Goal: Task Accomplishment & Management: Manage account settings

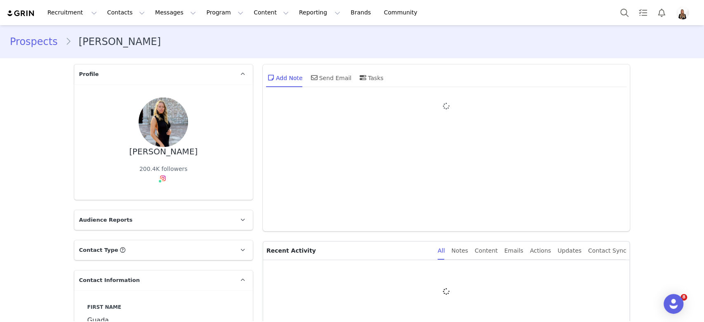
type input "+1 ([GEOGRAPHIC_DATA])"
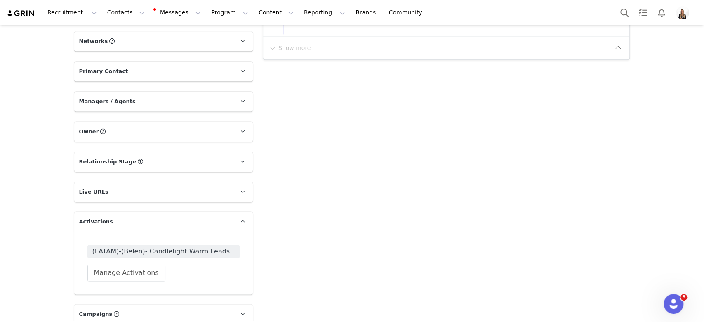
scroll to position [757, 0]
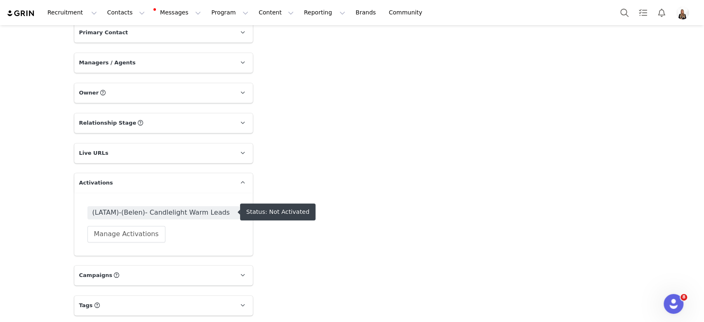
click at [194, 210] on span "(LATAM)-(Belen)- Candlelight Warm Leads" at bounding box center [163, 212] width 142 height 10
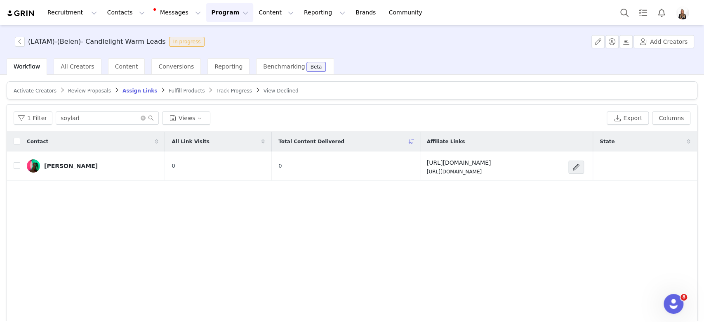
click at [27, 85] on article "Activate Creators Review Proposals Assign Links Fulfill Products Track Progress…" at bounding box center [352, 90] width 691 height 18
click at [27, 88] on span "Activate Creators" at bounding box center [35, 91] width 43 height 6
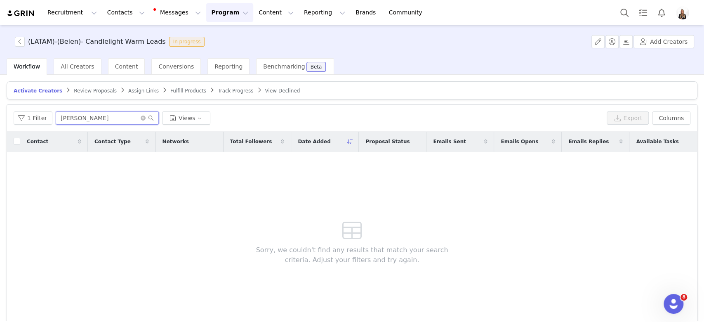
click at [97, 111] on input "[PERSON_NAME]" at bounding box center [107, 117] width 103 height 13
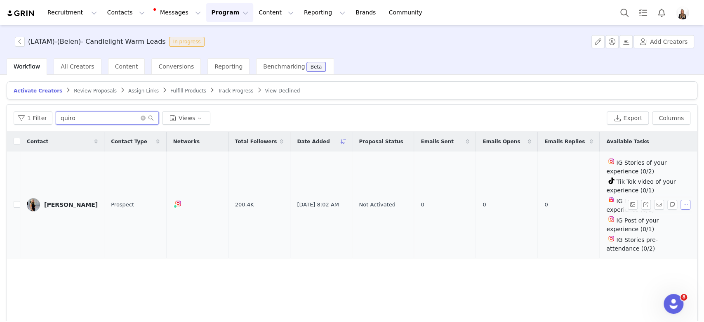
type input "quiro"
click at [680, 200] on button "button" at bounding box center [685, 205] width 10 height 10
click at [652, 218] on span "Activate Creators" at bounding box center [658, 217] width 50 height 9
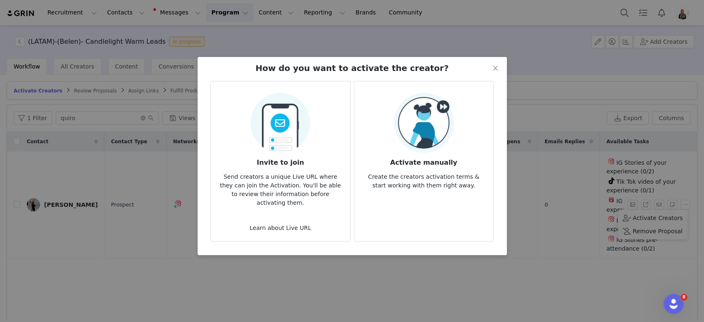
click at [449, 194] on article "Activate manually Create the creators activation terms & start working with the…" at bounding box center [424, 161] width 140 height 160
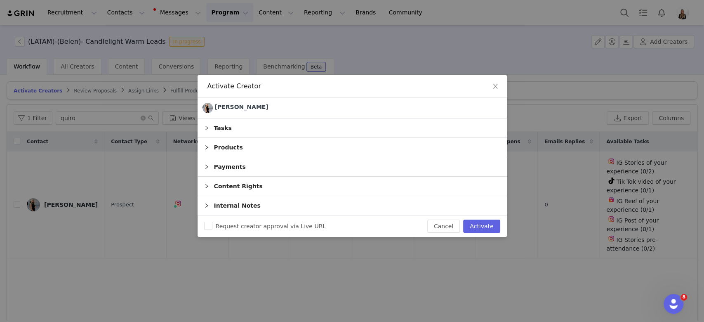
click at [476, 234] on div "Request creator approval via Live URL Cancel Activate" at bounding box center [352, 225] width 309 height 21
click at [476, 232] on button "Activate" at bounding box center [481, 225] width 37 height 13
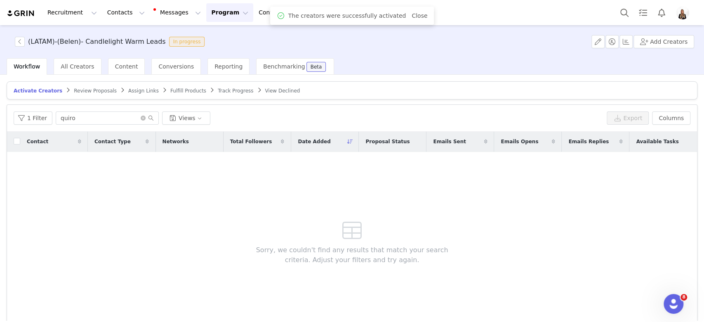
click at [119, 84] on article "Activate Creators Review Proposals Assign Links Fulfill Products Track Progress…" at bounding box center [352, 90] width 691 height 18
click at [120, 85] on article "Activate Creators Review Proposals Assign Links Fulfill Products Track Progress…" at bounding box center [352, 90] width 691 height 18
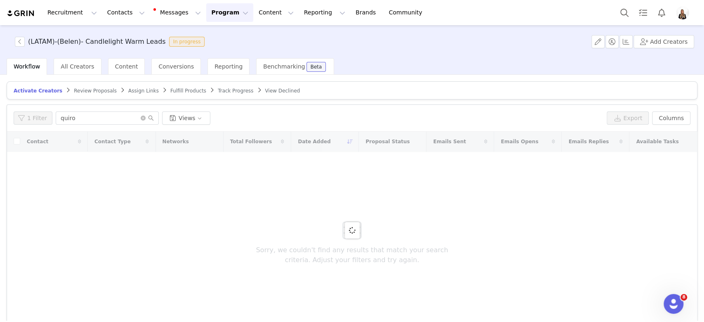
click at [128, 88] on span "Assign Links" at bounding box center [143, 91] width 31 height 6
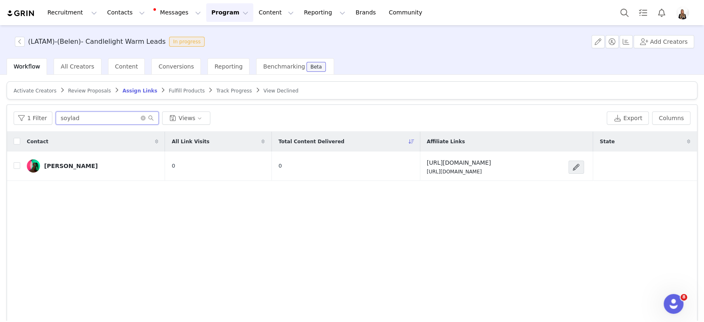
click at [86, 122] on input "soylad" at bounding box center [107, 117] width 103 height 13
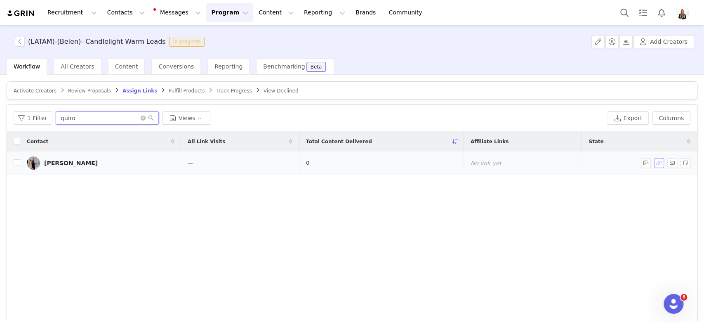
type input "quiro"
click at [654, 163] on button "button" at bounding box center [659, 163] width 10 height 10
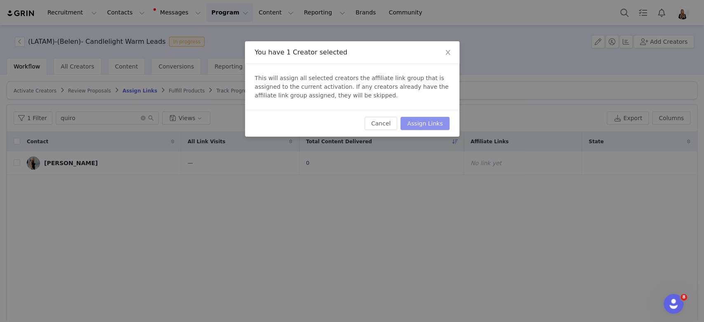
click at [428, 125] on button "Assign Links" at bounding box center [424, 123] width 49 height 13
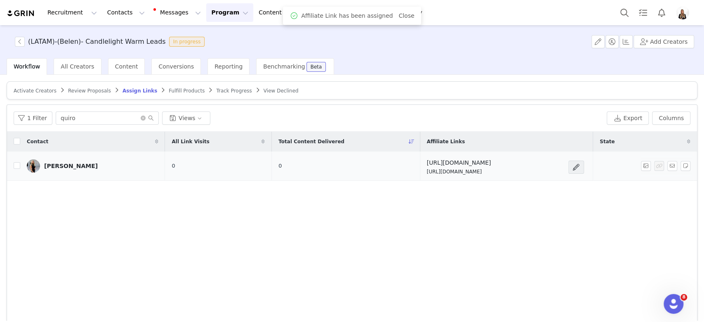
click at [71, 164] on div "[PERSON_NAME]" at bounding box center [71, 165] width 54 height 7
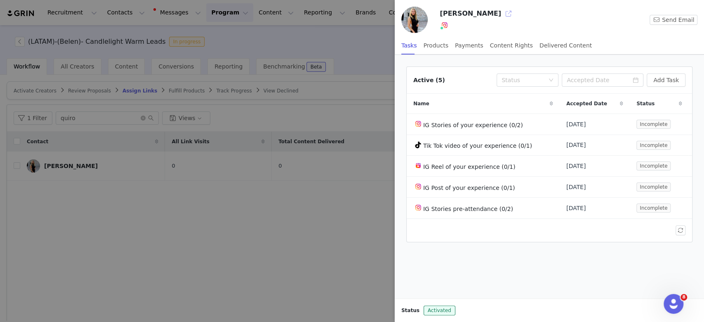
click at [502, 13] on button "button" at bounding box center [508, 13] width 13 height 13
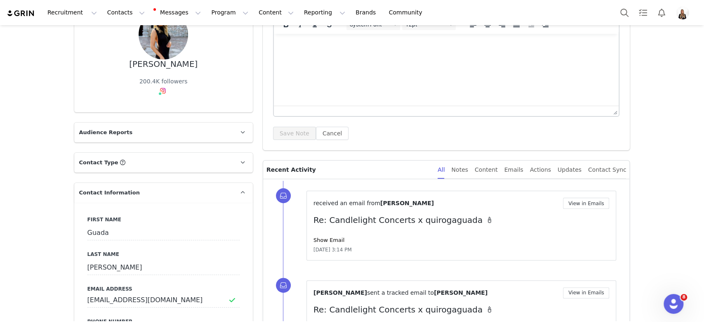
scroll to position [165, 0]
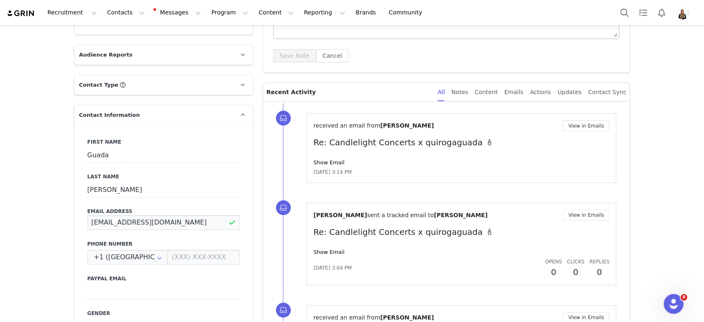
click at [135, 224] on input "guadalupequiroga47@gmail.com" at bounding box center [163, 222] width 152 height 15
click at [135, 224] on input "[EMAIL_ADDRESS][DOMAIN_NAME]" at bounding box center [163, 222] width 152 height 15
click at [115, 220] on input "[EMAIL_ADDRESS][DOMAIN_NAME]" at bounding box center [163, 222] width 152 height 15
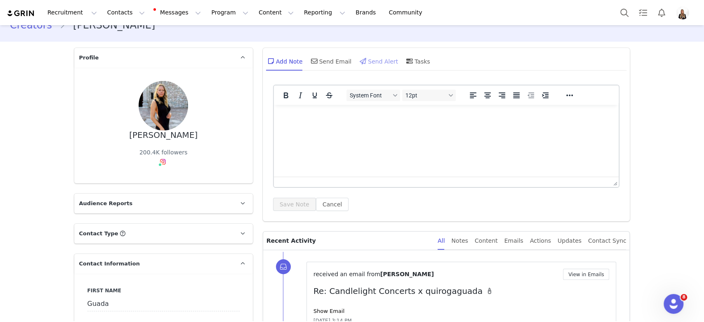
scroll to position [0, 0]
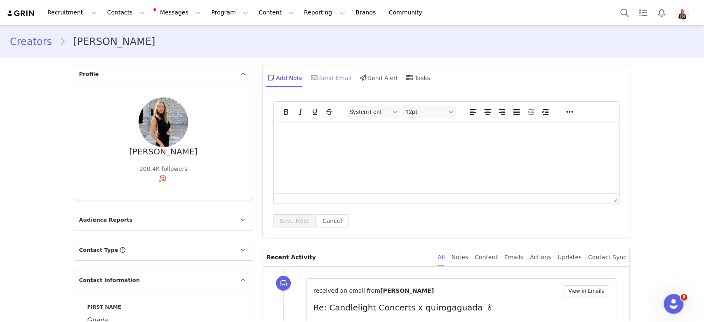
click at [324, 78] on div "Send Email" at bounding box center [330, 78] width 42 height 20
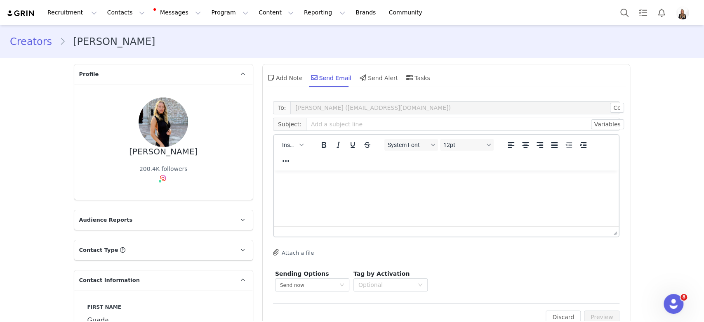
click at [299, 170] on html at bounding box center [445, 181] width 345 height 22
click at [292, 149] on button "Insert" at bounding box center [293, 145] width 28 height 12
click at [303, 157] on div "Insert Template" at bounding box center [318, 159] width 74 height 10
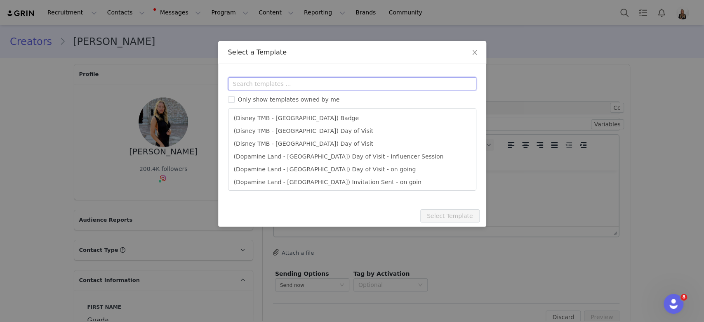
click at [294, 85] on input "text" at bounding box center [352, 83] width 248 height 13
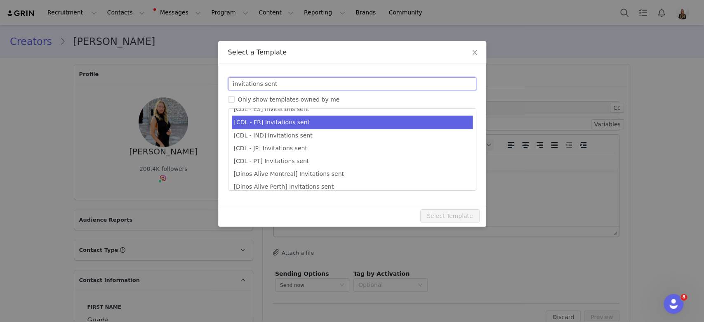
type input "invitations sent"
click at [310, 116] on li "[CDL - FR] Invitations sent" at bounding box center [352, 122] width 241 height 14
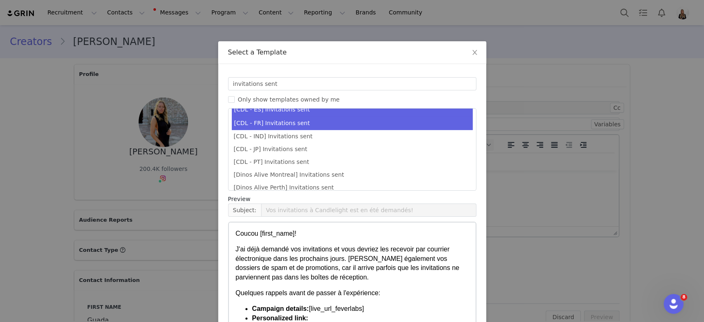
scroll to position [290, 0]
click at [307, 112] on li "[CDL - ES] Invitations sent" at bounding box center [352, 110] width 241 height 14
type input "¡Tus invitaciones a Candlelight han sido solicitadas! 🕯️✨"
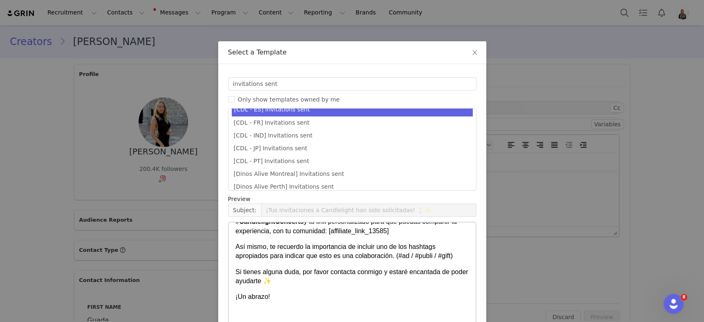
scroll to position [44, 0]
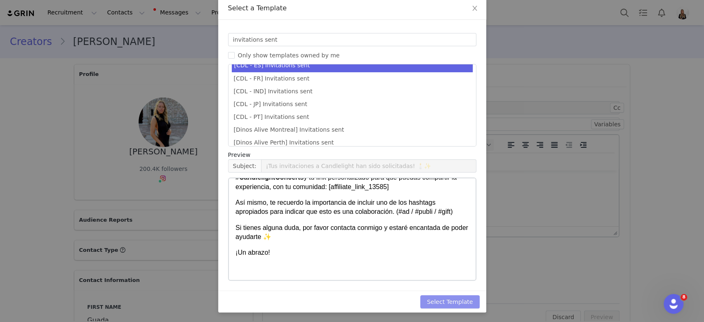
drag, startPoint x: 455, startPoint y: 301, endPoint x: 203, endPoint y: 54, distance: 352.6
click at [455, 302] on button "Select Template" at bounding box center [449, 301] width 59 height 13
type input "¡Tus invitaciones a Candlelight han sido solicitadas! 🕯️✨"
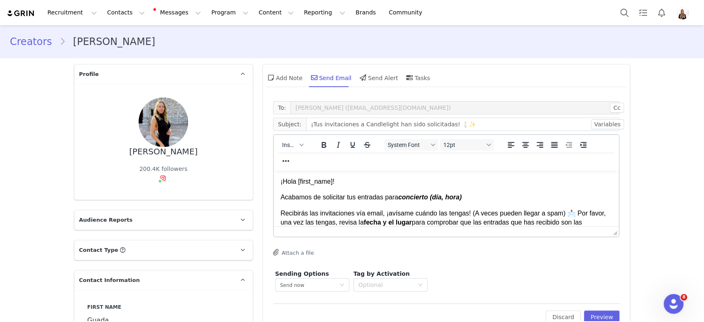
scroll to position [0, 0]
click at [461, 202] on body "¡Hola First Name ! Acabamos de solicitar tus entradas para concierto (día, hora…" at bounding box center [446, 261] width 332 height 169
drag, startPoint x: 472, startPoint y: 196, endPoint x: 398, endPoint y: 197, distance: 74.2
click at [398, 197] on p "Acabamos de solicitar tus entradas para concierto (día, hora)" at bounding box center [446, 197] width 332 height 9
paste body "Rich Text Area. Press ALT-0 for help."
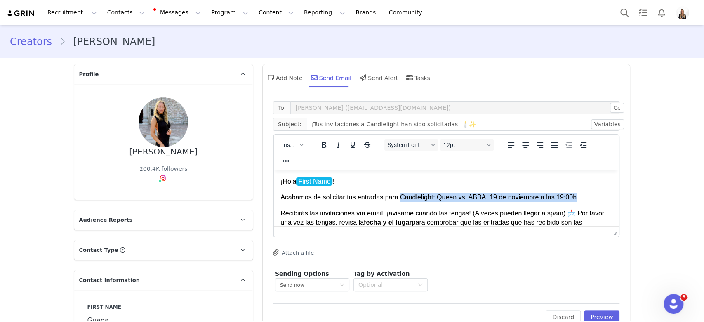
drag, startPoint x: 398, startPoint y: 198, endPoint x: 579, endPoint y: 191, distance: 181.1
click at [579, 191] on body "¡Hola First Name ! Acabamos de solicitar tus entradas para Candlelight: Queen v…" at bounding box center [446, 261] width 332 height 169
click at [318, 152] on div at bounding box center [345, 144] width 68 height 16
click at [321, 144] on icon "Bold" at bounding box center [323, 145] width 5 height 6
click at [376, 203] on body "¡Hola First Name ! Acabamos de solicitar tus entradas para Candlelight: Queen v…" at bounding box center [446, 261] width 332 height 169
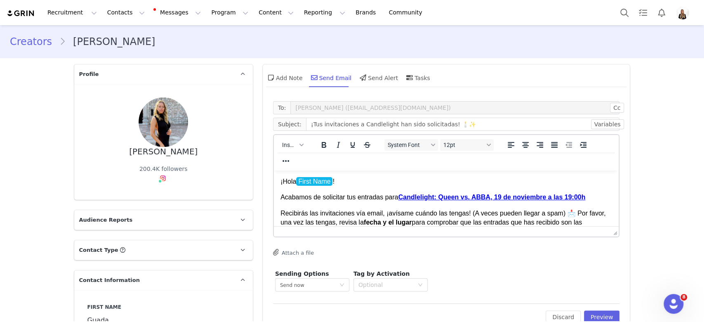
scroll to position [55, 0]
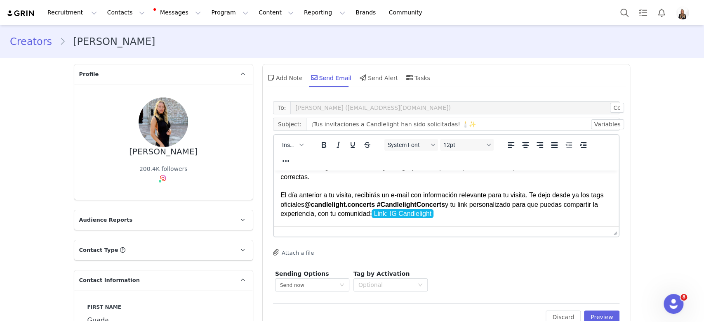
click at [478, 205] on p "Recibirás las invitaciones vía email, ¡avísame cuándo las tengas! (A veces pued…" at bounding box center [446, 186] width 332 height 65
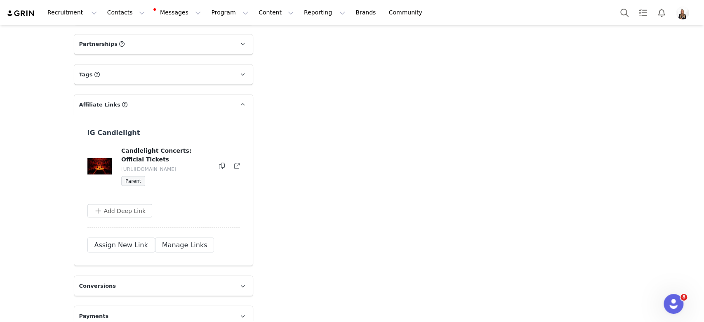
scroll to position [1036, 0]
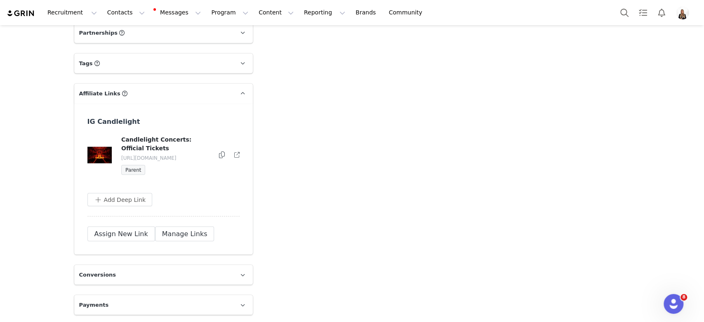
click at [213, 155] on div "Candlelight Concerts: Official Tickets https://glnk.io/z15l/candlelightxquiroga…" at bounding box center [163, 155] width 153 height 40
click at [219, 153] on icon at bounding box center [222, 154] width 6 height 7
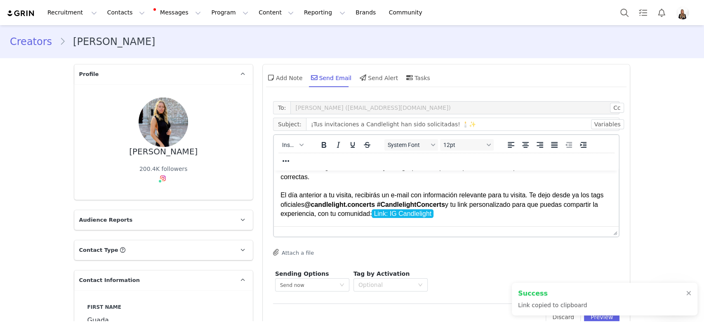
click at [498, 213] on p "Recibirás las invitaciones vía email, ¡avísame cuándo las tengas! (A veces pued…" at bounding box center [446, 186] width 332 height 65
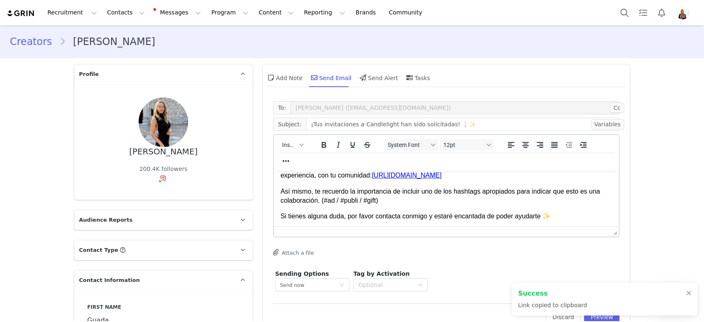
scroll to position [110, 0]
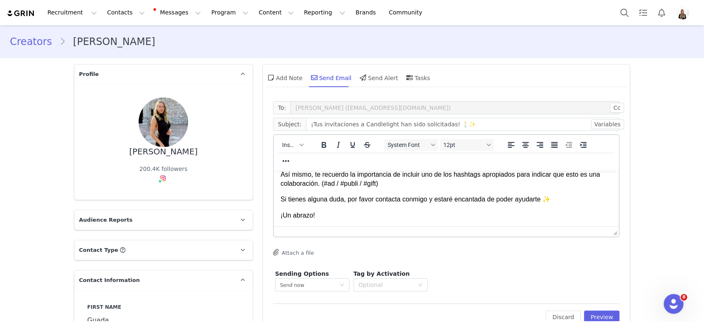
click at [327, 231] on p "Rich Text Area. Press ALT-0 for help." at bounding box center [446, 230] width 332 height 9
click at [299, 145] on icon "button" at bounding box center [301, 145] width 4 height 4
click at [315, 182] on div "Insert Signature" at bounding box center [318, 185] width 74 height 10
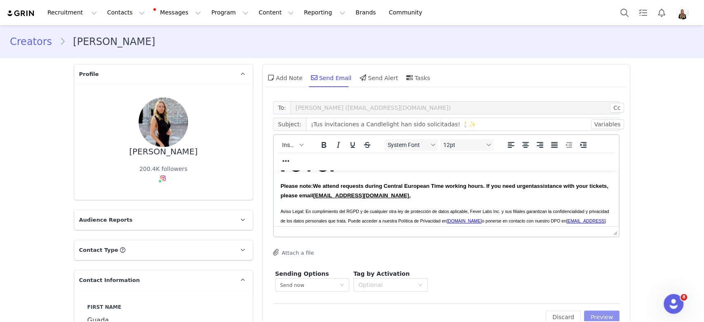
click at [595, 313] on button "Preview" at bounding box center [602, 316] width 36 height 13
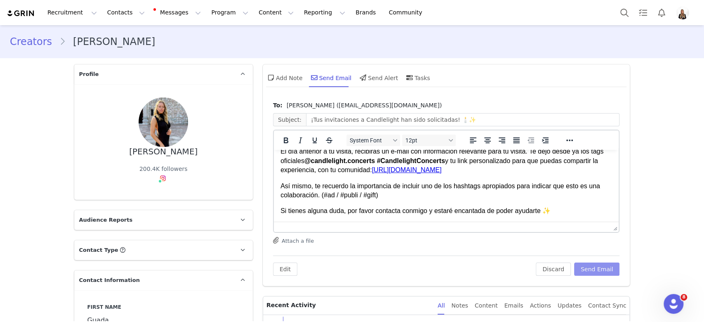
scroll to position [0, 0]
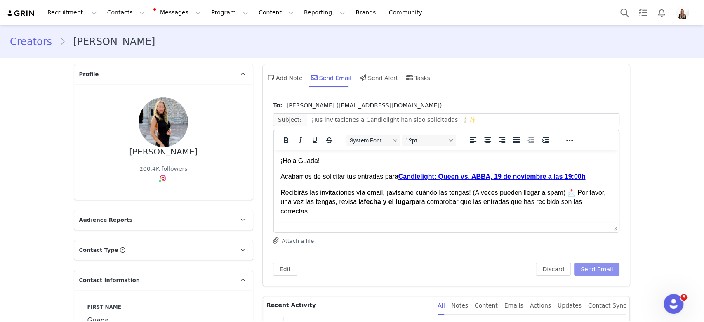
click at [604, 266] on button "Send Email" at bounding box center [597, 268] width 46 height 13
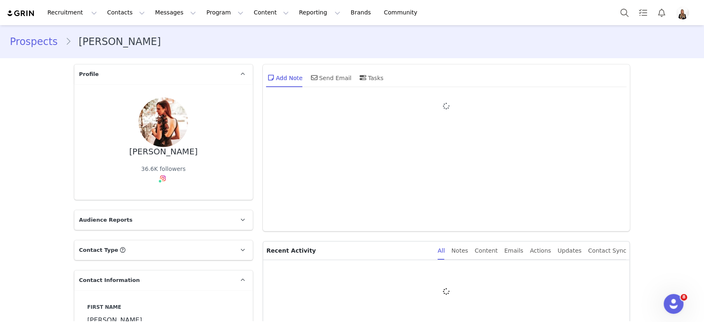
type input "+1 (United States)"
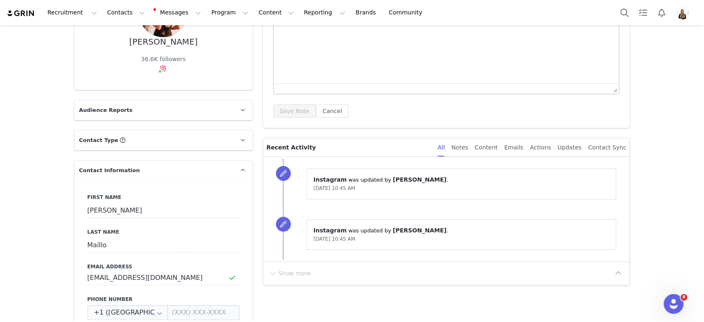
scroll to position [220, 0]
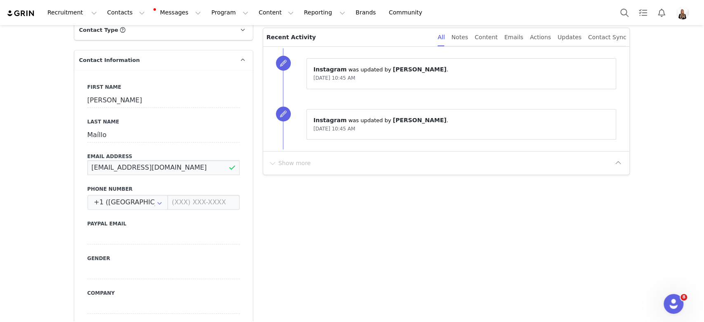
click at [172, 170] on input "1000manerasdevestir@gmail.com" at bounding box center [163, 167] width 152 height 15
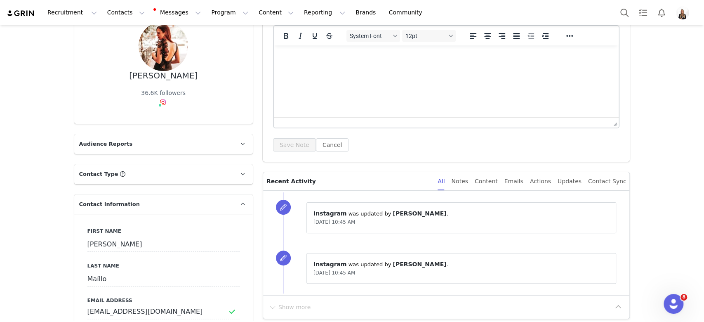
scroll to position [0, 0]
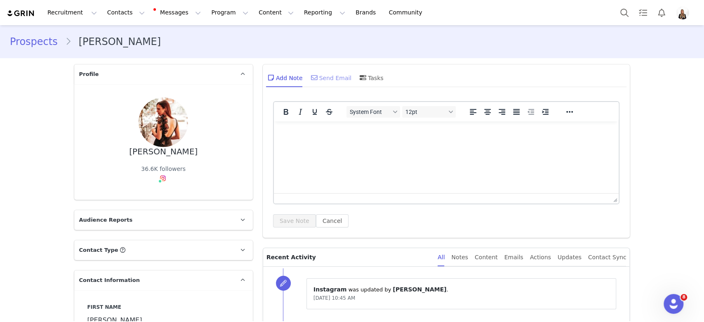
click at [335, 77] on div "Send Email" at bounding box center [330, 78] width 42 height 20
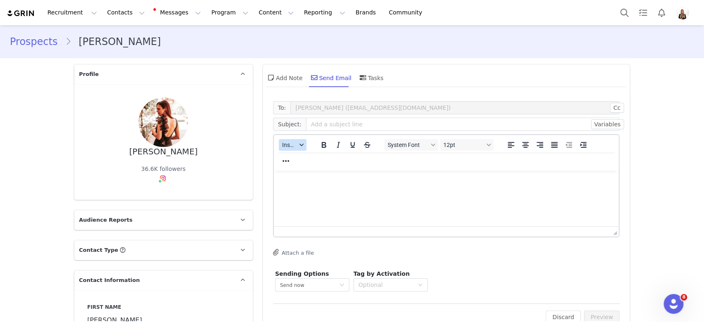
click at [285, 140] on button "Insert" at bounding box center [293, 145] width 28 height 12
click at [300, 151] on div "Insert Template Insert Variable Insert Signature" at bounding box center [317, 172] width 82 height 43
click at [314, 161] on div "Insert Template" at bounding box center [318, 159] width 74 height 10
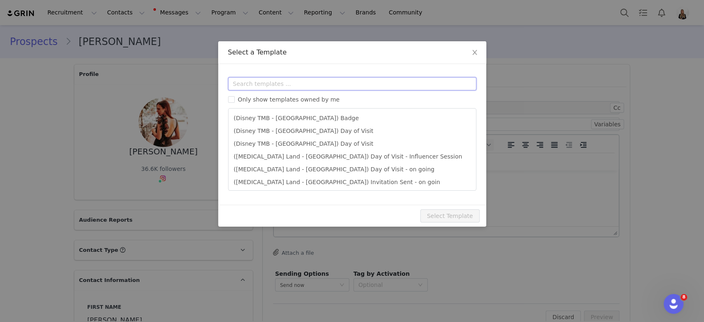
click at [311, 89] on input "text" at bounding box center [352, 83] width 248 height 13
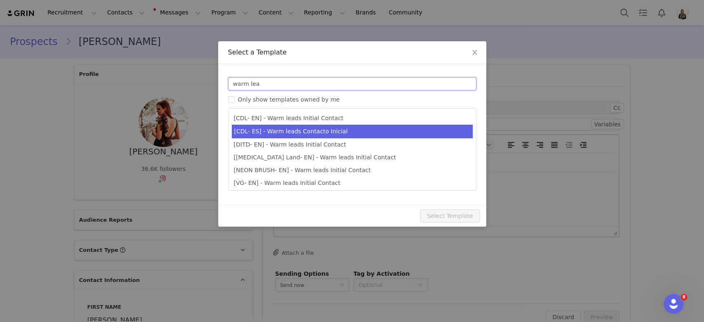
type input "warm lea"
type input "Candlelight Concerts x [instagram_username] 🕯"
click at [317, 127] on li "[CDL- ES] - Warm leads Contacto Inicial" at bounding box center [352, 132] width 241 height 14
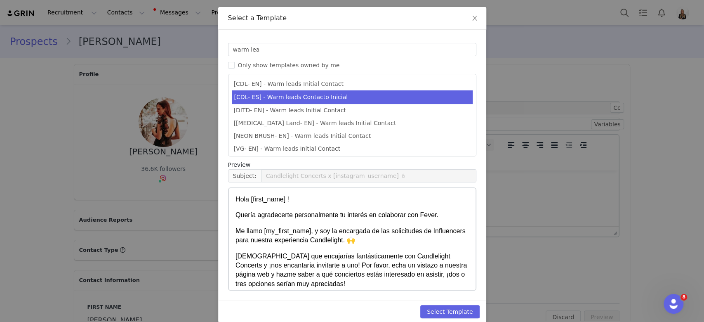
scroll to position [44, 0]
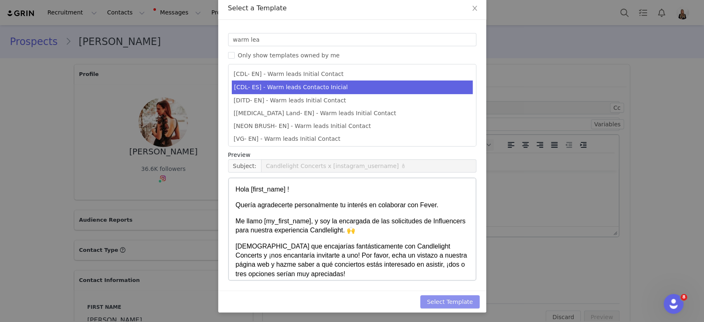
click at [441, 308] on div "Select Template" at bounding box center [352, 301] width 268 height 22
click at [455, 299] on button "Select Template" at bounding box center [449, 301] width 59 height 13
type input "Candlelight Concerts x [instagram_username] 🕯"
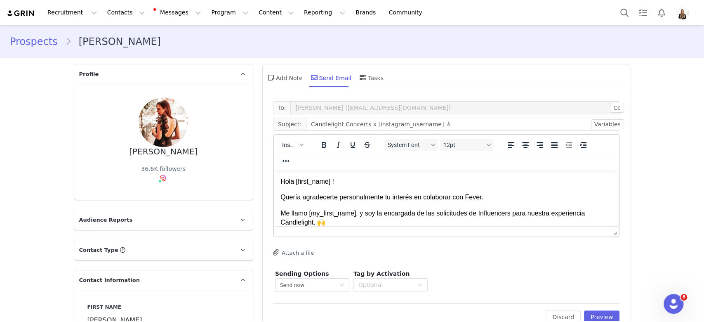
click at [442, 222] on p "Me llamo [my_first_name], y soy la encargada de las solicitudes de Influencers …" at bounding box center [446, 218] width 332 height 19
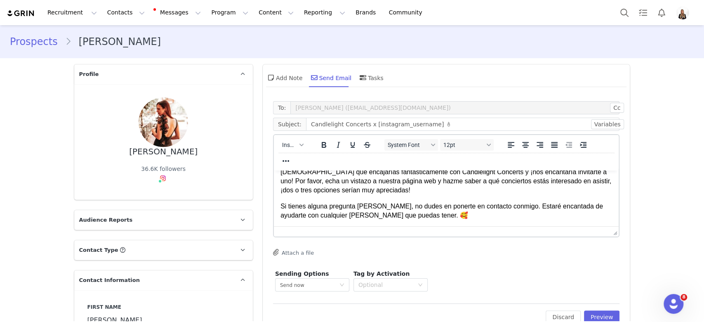
click at [410, 228] on p "Un saludo," at bounding box center [446, 231] width 332 height 9
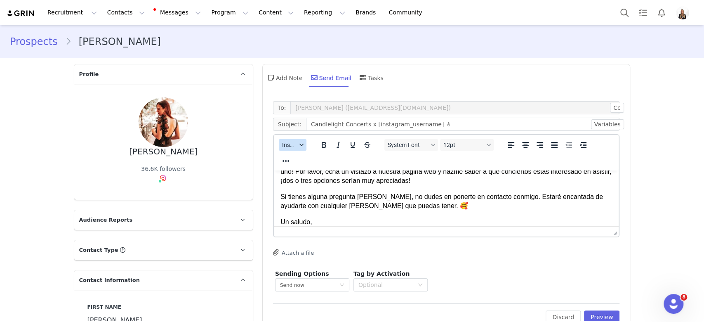
click at [289, 147] on span "Insert" at bounding box center [289, 144] width 14 height 7
click at [310, 184] on div "Insert Signature" at bounding box center [318, 185] width 74 height 10
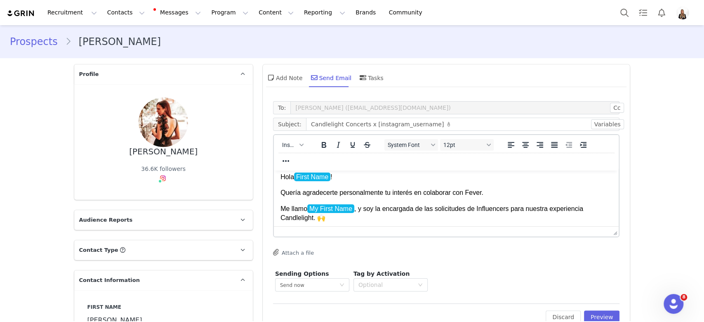
scroll to position [0, 0]
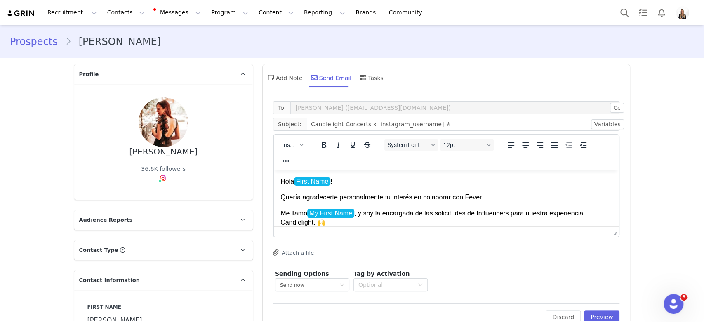
click at [354, 181] on p "Hola First Name !" at bounding box center [446, 181] width 332 height 9
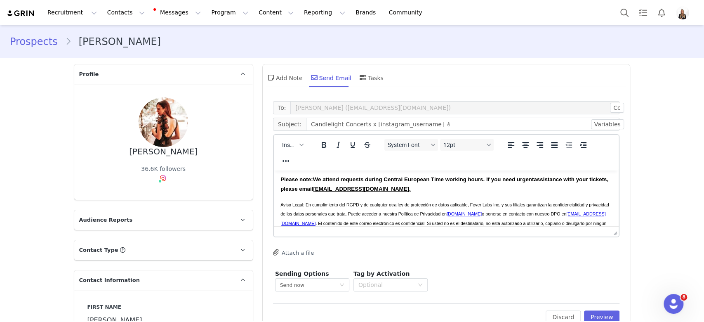
scroll to position [241, 0]
click at [603, 307] on div "Edit Discard Preview" at bounding box center [446, 313] width 347 height 20
click at [604, 315] on button "Preview" at bounding box center [602, 316] width 36 height 13
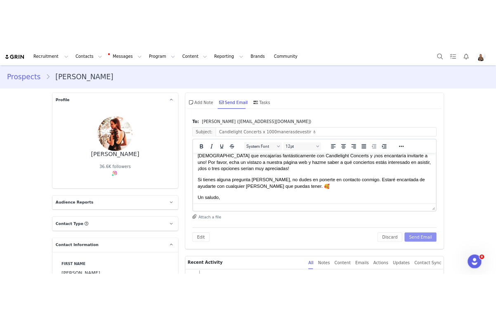
scroll to position [110, 0]
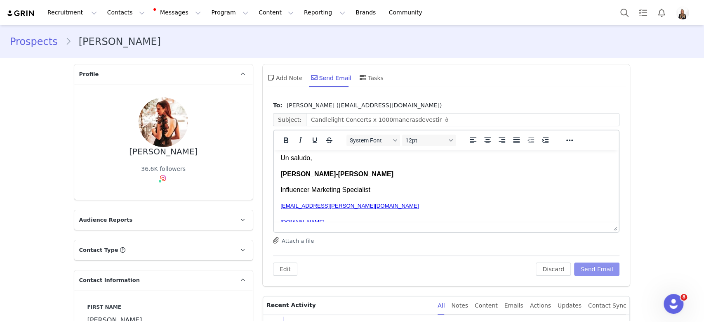
click at [586, 270] on button "Send Email" at bounding box center [597, 268] width 46 height 13
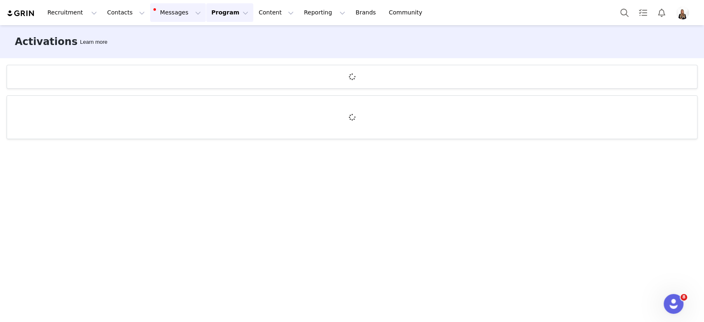
click at [158, 4] on button "Messages Messages" at bounding box center [178, 12] width 56 height 19
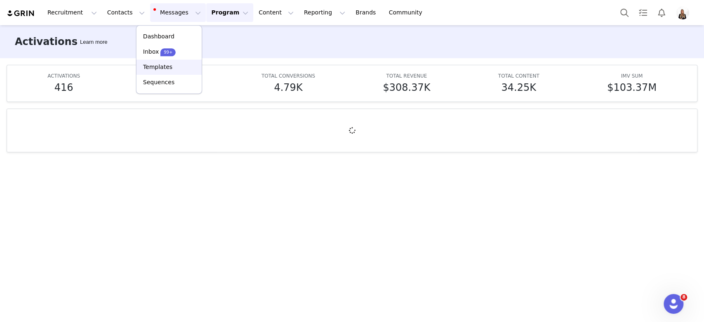
click at [169, 59] on link "Templates" at bounding box center [168, 66] width 65 height 15
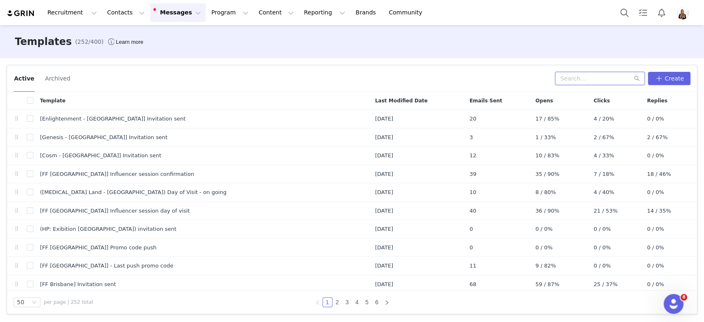
click at [612, 81] on input "text" at bounding box center [599, 78] width 89 height 13
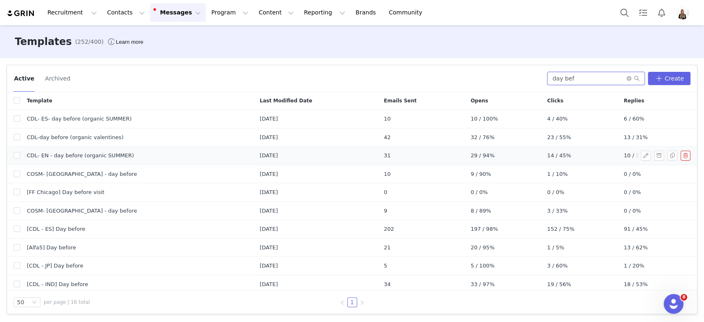
scroll to position [55, 0]
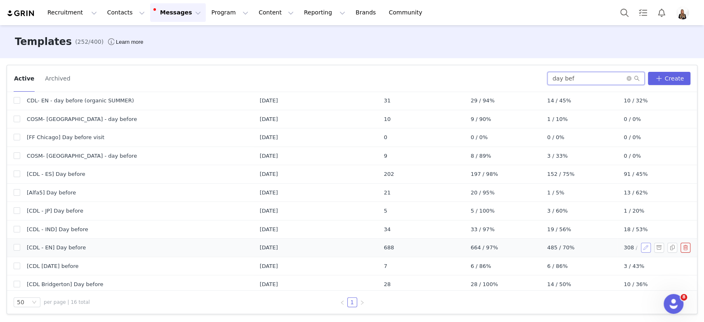
type input "day bef"
click at [641, 246] on button "button" at bounding box center [646, 247] width 10 height 10
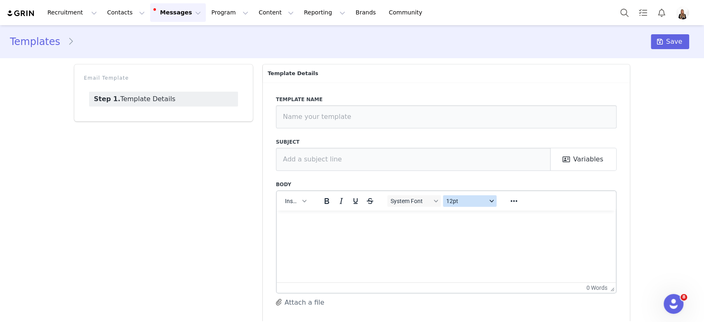
type input "[CDL - EN] Day before"
type input "Your Candlelight Concert is almost here! 🕯️"
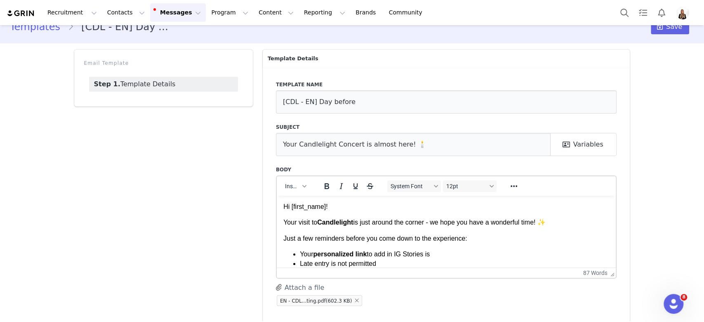
scroll to position [30, 0]
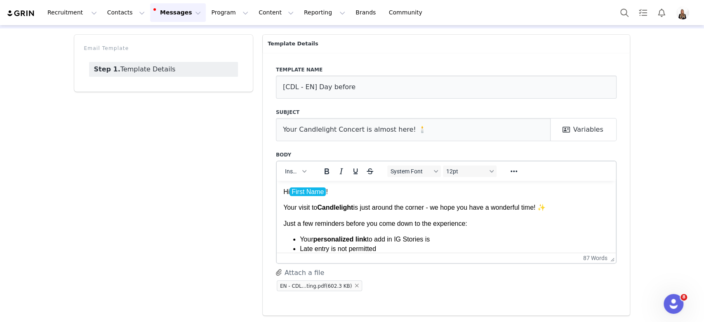
click at [285, 190] on p "Hi First Name ﻿ !" at bounding box center [446, 191] width 326 height 9
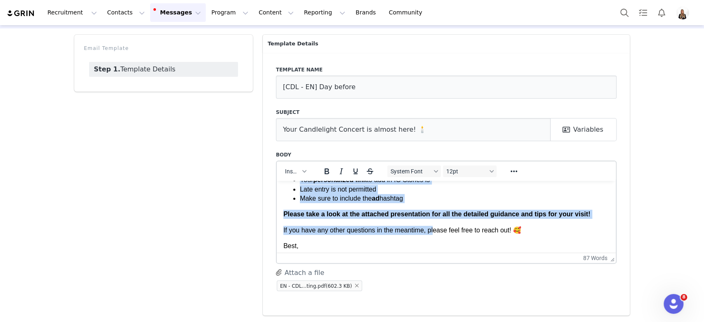
scroll to position [64, 0]
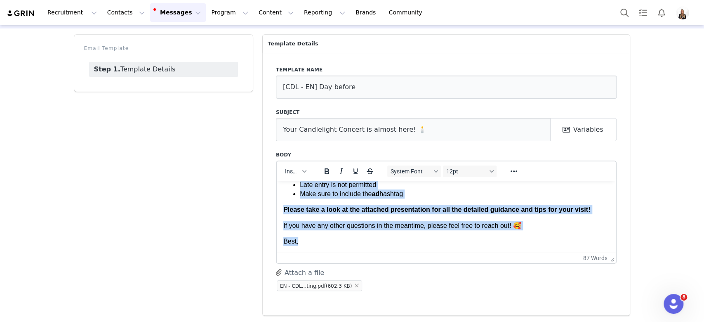
copy body "Hi First Name ! Your visit to Candlelight is just around the corner - we hope y…"
drag, startPoint x: 283, startPoint y: 192, endPoint x: 418, endPoint y: 238, distance: 142.5
click at [418, 238] on body "Hi First Name ! Your visit to Candlelight is just around the corner - we hope y…" at bounding box center [446, 184] width 326 height 123
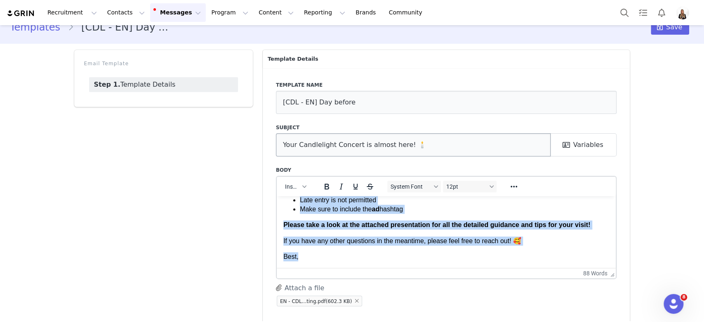
scroll to position [0, 0]
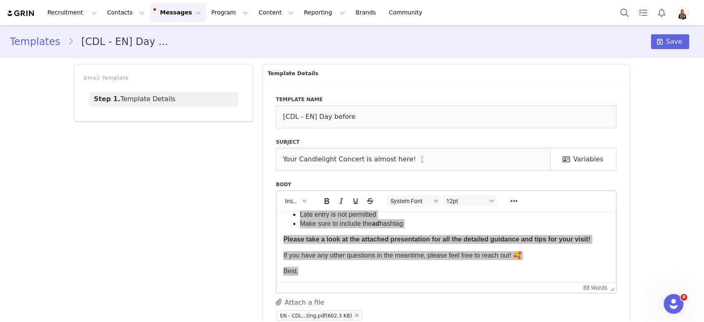
click at [185, 141] on div "Email Template Step 1. Template Details" at bounding box center [163, 204] width 188 height 290
click at [49, 38] on link "Templates" at bounding box center [39, 41] width 58 height 15
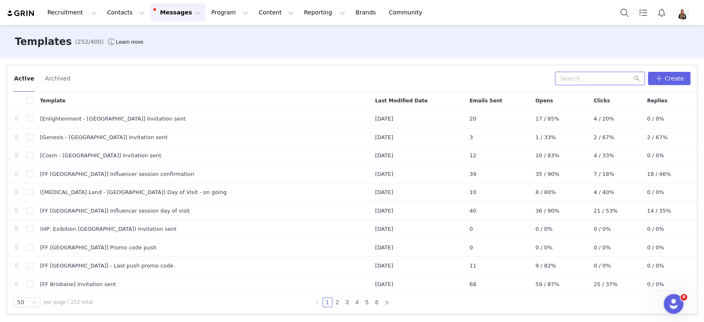
click at [598, 72] on input "text" at bounding box center [599, 78] width 89 height 13
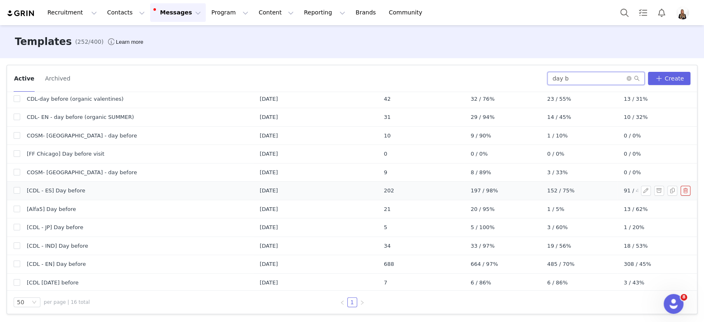
scroll to position [55, 0]
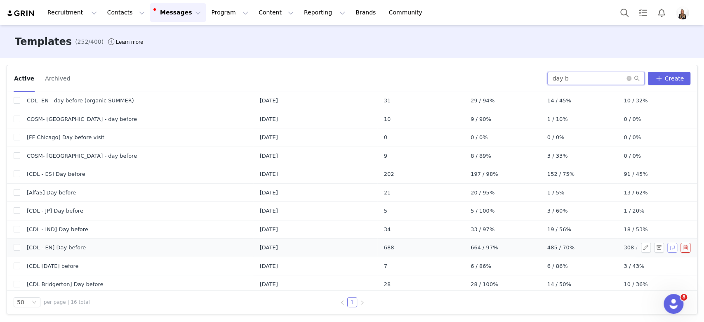
type input "day b"
click at [667, 246] on button "button" at bounding box center [672, 247] width 10 height 10
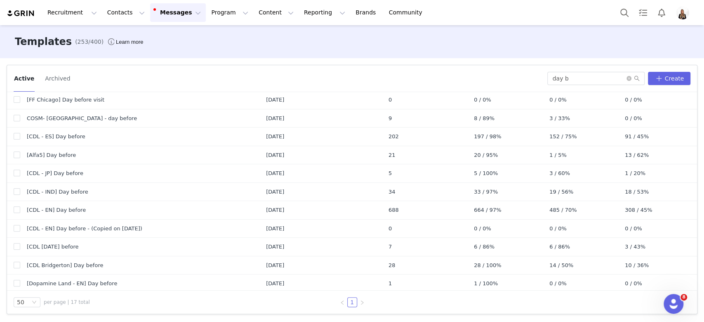
scroll to position [110, 0]
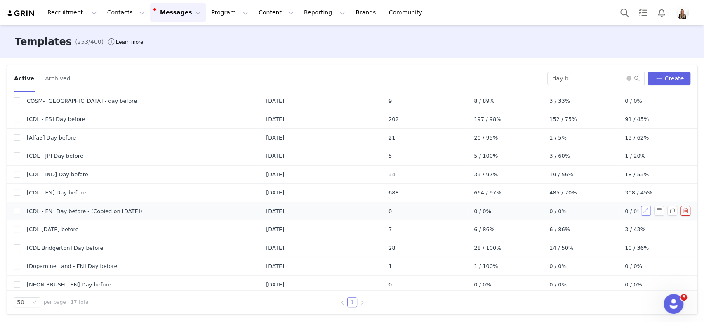
click at [641, 212] on button "button" at bounding box center [646, 211] width 10 height 10
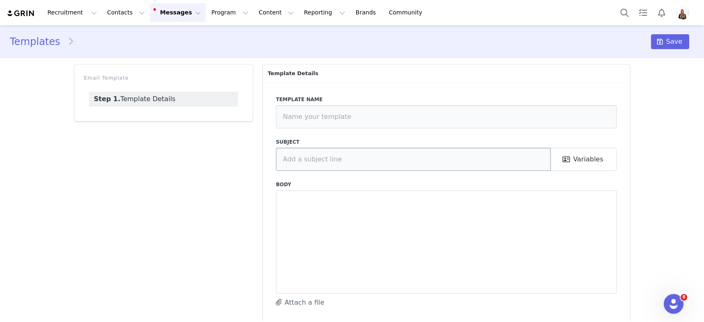
type input "[CDL - EN] Day before - (Copied on Sep 30, 2025)"
type input "Your Candlelight Concert is almost here! 🕯️"
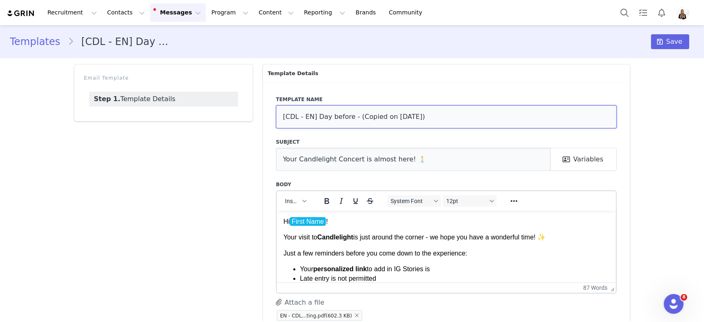
click at [304, 115] on input "[CDL - EN] Day before - (Copied on Sep 30, 2025)" at bounding box center [446, 116] width 341 height 23
drag, startPoint x: 375, startPoint y: 114, endPoint x: 583, endPoint y: 134, distance: 208.8
click at [583, 134] on div "Template name [CDL - Wizard of Oz] Day before - (Copied on Sep 30, 2025) Subjec…" at bounding box center [446, 213] width 367 height 262
type input "[CDL - Wizard of Oz] Day before"
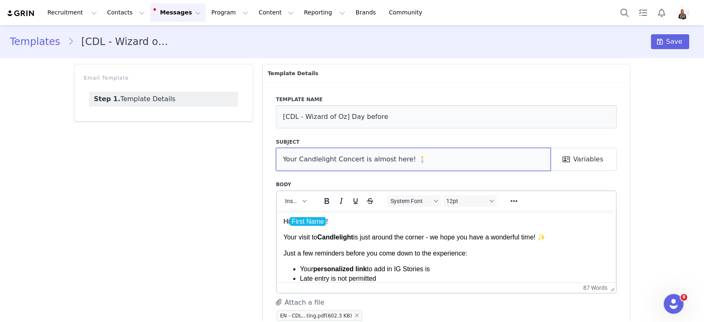
drag, startPoint x: 350, startPoint y: 160, endPoint x: 144, endPoint y: 166, distance: 205.5
click at [144, 166] on div "Email Template Step 1. Template Details Template Details Template name [CDL - W…" at bounding box center [352, 204] width 566 height 290
paste input "Magical Journey to The Wizard of Oz by Candleligh"
click at [277, 159] on input "Your Magical Journey to The Wizard of Oz by Candlelight is almost here! 🕯️" at bounding box center [413, 159] width 275 height 23
paste input "🌈"
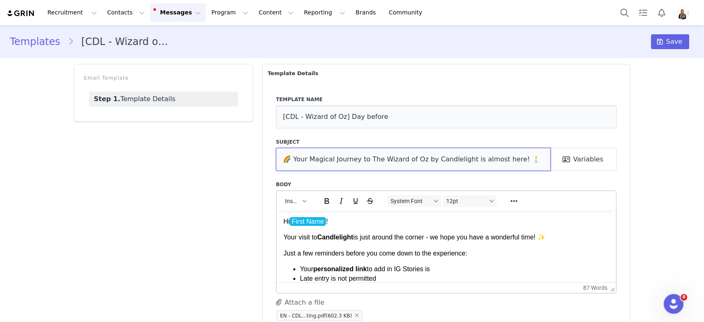
type input "🌈 Your Magical Journey to The Wizard of Oz by Candlelight is almost here! 🕯️"
click at [280, 235] on html "Hi First Name ! Your visit to Candlelight is just around the corner - we hope y…" at bounding box center [445, 278] width 339 height 136
click at [285, 237] on html "Hi First Name ! Your visit to Candlelight is just around the corner - we hope y…" at bounding box center [445, 278] width 339 height 136
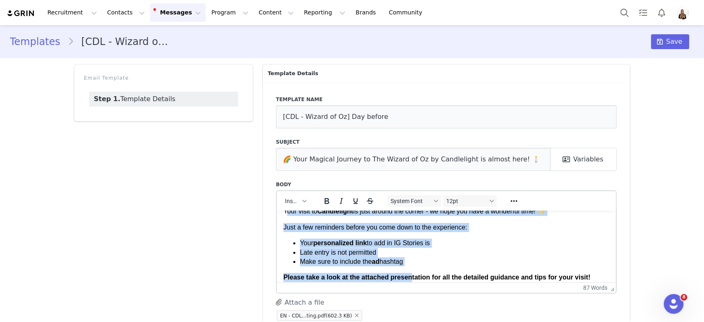
scroll to position [64, 0]
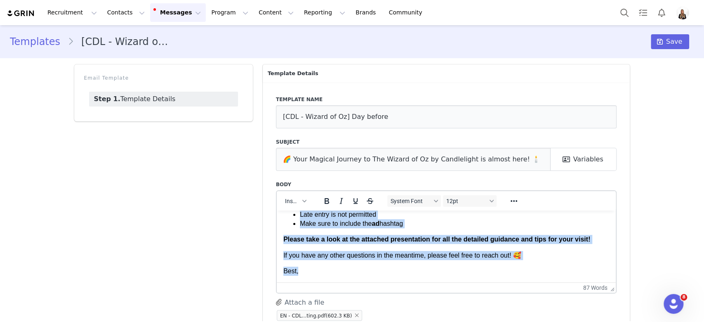
drag, startPoint x: 285, startPoint y: 237, endPoint x: 417, endPoint y: 278, distance: 137.6
click at [417, 278] on html "Hi First Name ! Your visit to Candlelight is just around the corner - we hope y…" at bounding box center [445, 214] width 339 height 136
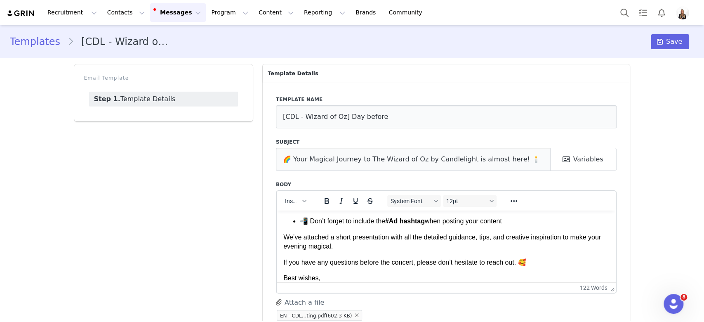
scroll to position [0, 0]
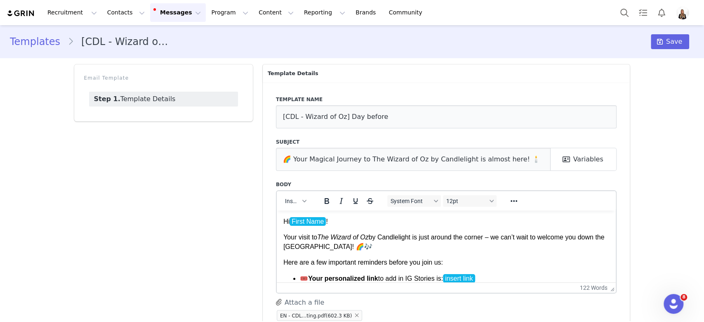
click at [492, 278] on p "🎟️ Your personalized link to add in IG Stories is: insert link ﻿" at bounding box center [454, 277] width 310 height 9
click at [495, 244] on p "Your visit to The Wizard of Oz by Candlelight is just around the corner – we ca…" at bounding box center [446, 241] width 326 height 19
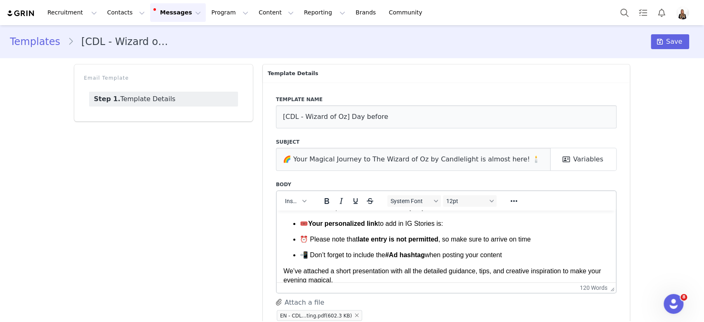
click at [414, 235] on strong "late entry is not permitted" at bounding box center [397, 238] width 81 height 7
click at [421, 248] on ul "🎟️ Your personalized link to add in IG Stories is: ⏰ Please note that late entr…" at bounding box center [446, 239] width 326 height 41
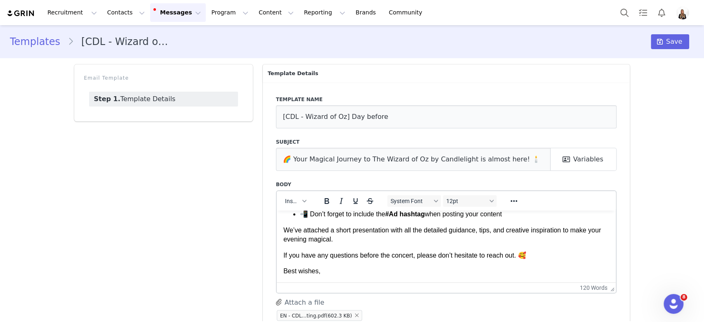
click at [411, 227] on p "We’ve attached a short presentation with all the detailed guidance, tips, and c…" at bounding box center [446, 234] width 326 height 19
click at [367, 235] on p "We’ve attached a short presentation with all the detailed guidance, tips, and c…" at bounding box center [446, 234] width 326 height 19
click at [497, 231] on p "We’ve attached a short presentation with all the detailed guidance, tips, and c…" at bounding box center [446, 234] width 326 height 19
click at [315, 268] on p "Best wishes," at bounding box center [446, 270] width 326 height 9
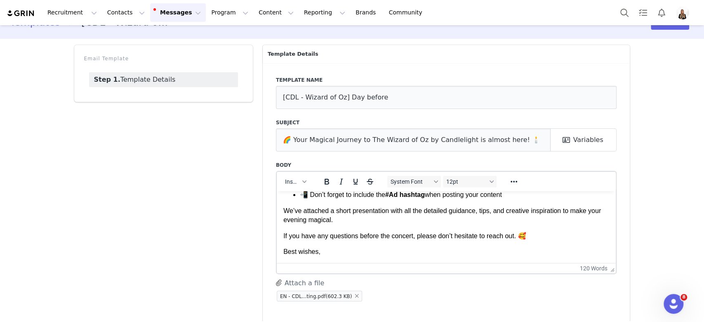
scroll to position [30, 0]
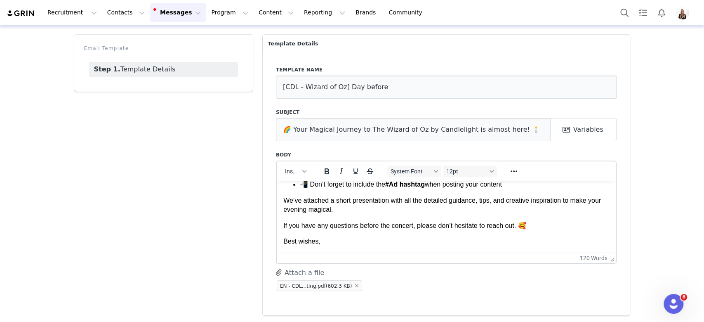
click at [379, 245] on html "Hi First Name ! Your visit to The Wizard of Oz by Candlelight is just around th…" at bounding box center [445, 168] width 339 height 167
click at [417, 238] on p "Best wishes," at bounding box center [446, 240] width 326 height 9
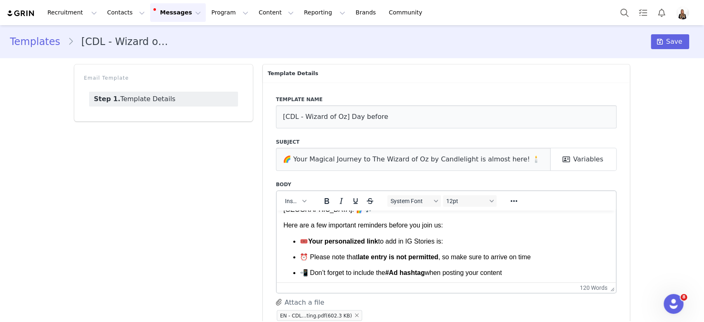
scroll to position [0, 0]
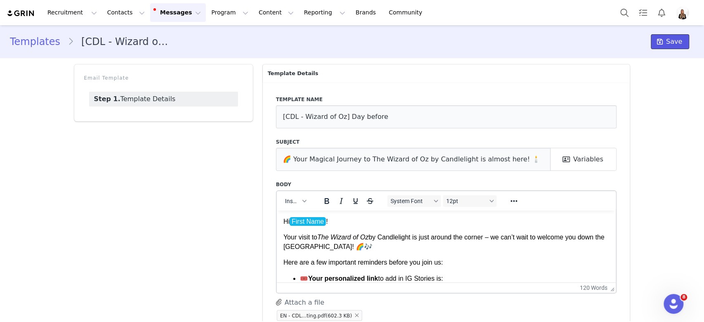
click at [670, 44] on span "Save" at bounding box center [674, 42] width 16 height 10
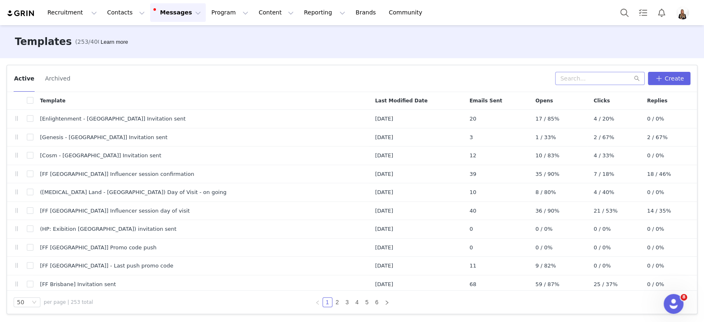
drag, startPoint x: 590, startPoint y: 86, endPoint x: 587, endPoint y: 78, distance: 8.6
click at [589, 85] on div "Active Archived Create" at bounding box center [352, 78] width 690 height 27
click at [587, 78] on input "text" at bounding box center [599, 78] width 89 height 13
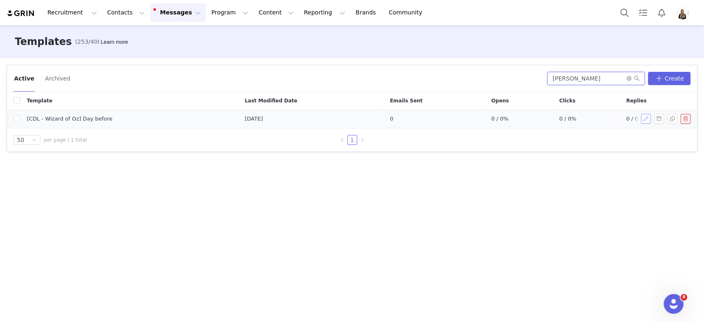
type input "wiza"
click at [644, 118] on button "button" at bounding box center [646, 119] width 10 height 10
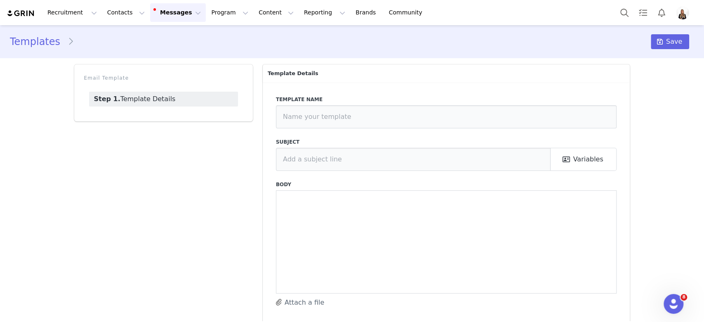
type input "[CDL - Wizard of Oz] Day before"
type input "🌈 Your Magical Journey to The Wizard of Oz by Candlelight is almost here! 🕯️"
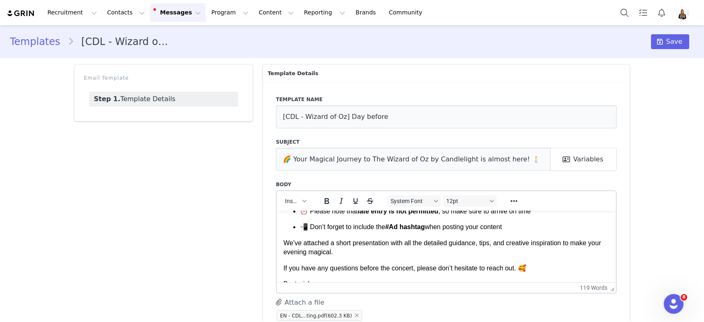
scroll to position [96, 0]
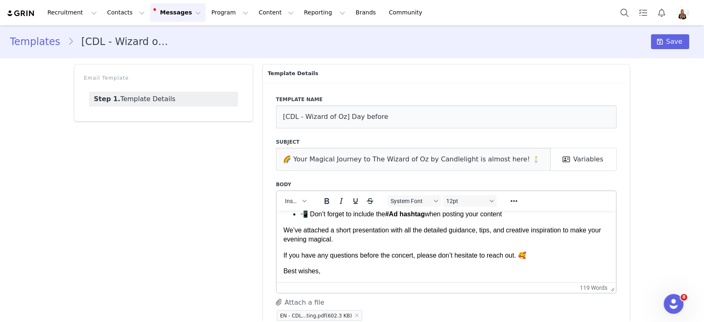
click at [352, 313] on button "button" at bounding box center [357, 315] width 10 height 10
click at [299, 300] on button "Attach a file" at bounding box center [300, 302] width 48 height 10
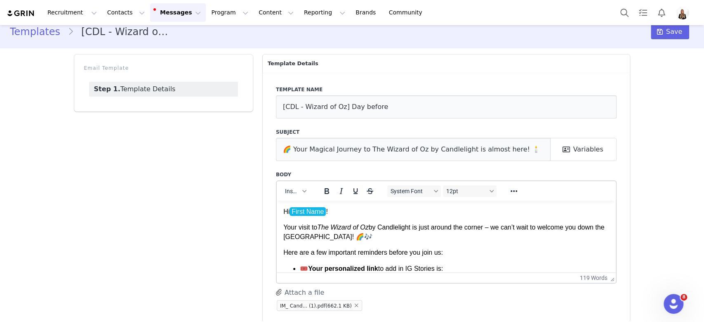
scroll to position [0, 0]
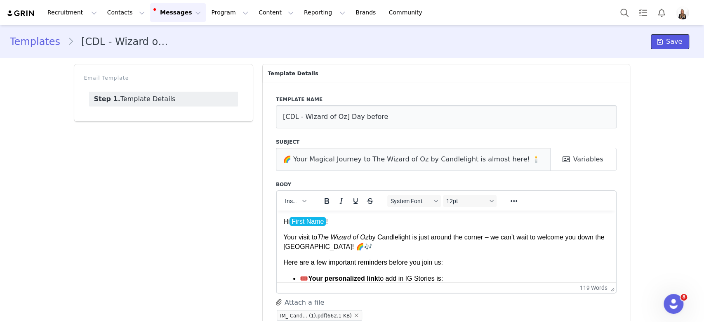
click at [670, 43] on span "Save" at bounding box center [674, 42] width 16 height 10
